Goal: Find contact information: Find contact information

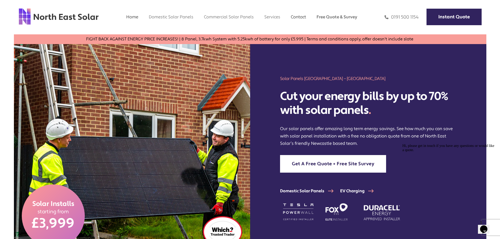
click at [298, 17] on link "Contact" at bounding box center [298, 17] width 15 height 6
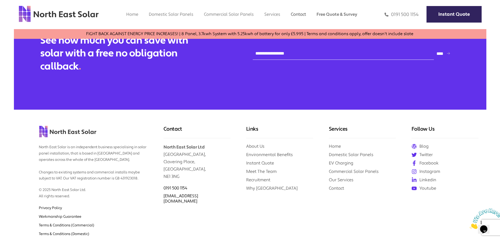
scroll to position [578, 0]
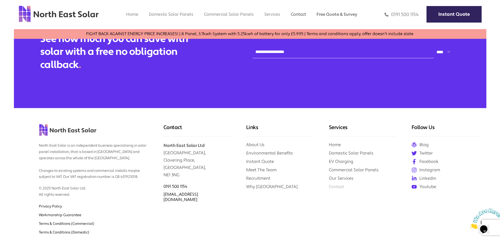
click at [339, 190] on link "Contact" at bounding box center [336, 187] width 15 height 6
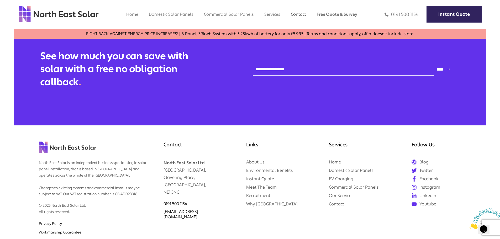
scroll to position [604, 0]
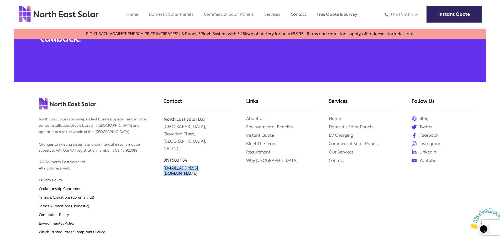
drag, startPoint x: 222, startPoint y: 180, endPoint x: 163, endPoint y: 181, distance: 58.9
click at [163, 181] on div "Contact North East Solar Ltd [GEOGRAPHIC_DATA] 0191 500 1154 [EMAIL_ADDRESS][DO…" at bounding box center [197, 165] width 83 height 167
copy link "[EMAIL_ADDRESS][DOMAIN_NAME]"
